Goal: Information Seeking & Learning: Learn about a topic

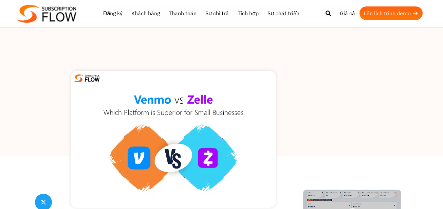
scroll to position [8, 0]
drag, startPoint x: 155, startPoint y: 121, endPoint x: 117, endPoint y: 124, distance: 38.5
click at [117, 124] on img at bounding box center [173, 138] width 205 height 137
